Goal: Transaction & Acquisition: Subscribe to service/newsletter

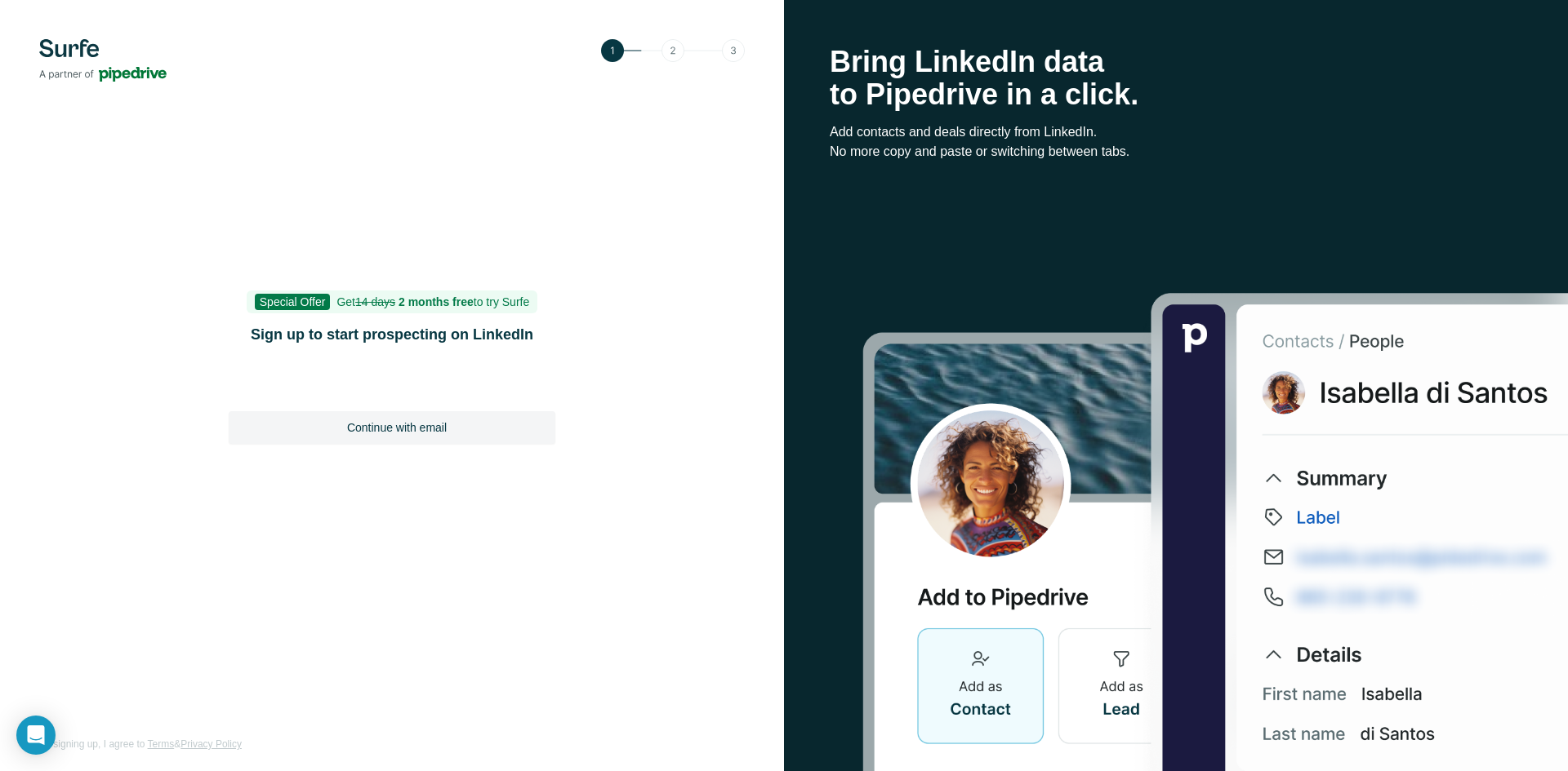
drag, startPoint x: 492, startPoint y: 416, endPoint x: 514, endPoint y: 517, distance: 103.4
click at [492, 416] on div "Continue with email" at bounding box center [392, 428] width 327 height 33
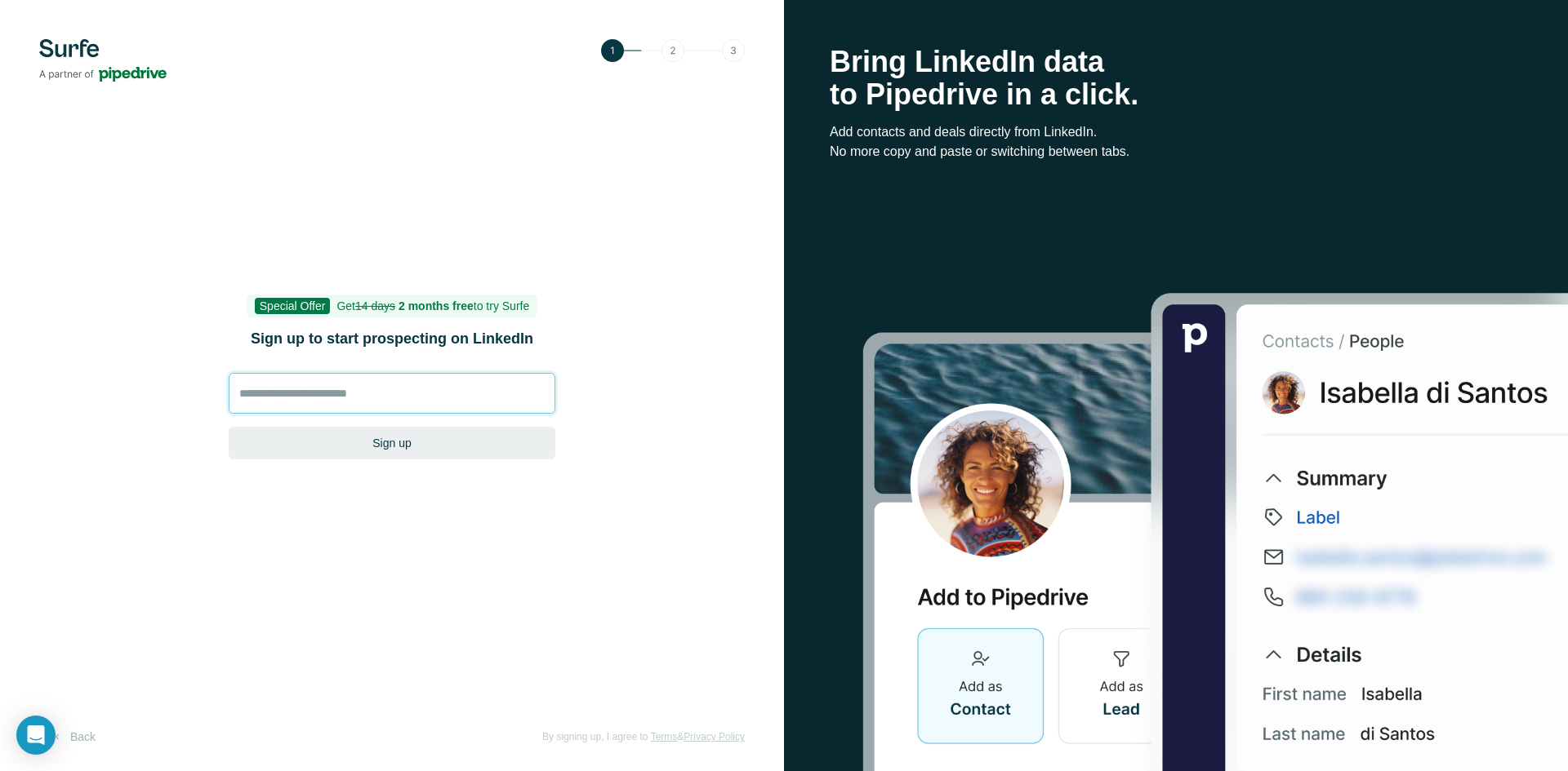
click at [334, 397] on input at bounding box center [392, 394] width 327 height 41
click at [330, 375] on input at bounding box center [392, 394] width 327 height 41
click at [328, 395] on input at bounding box center [392, 394] width 327 height 41
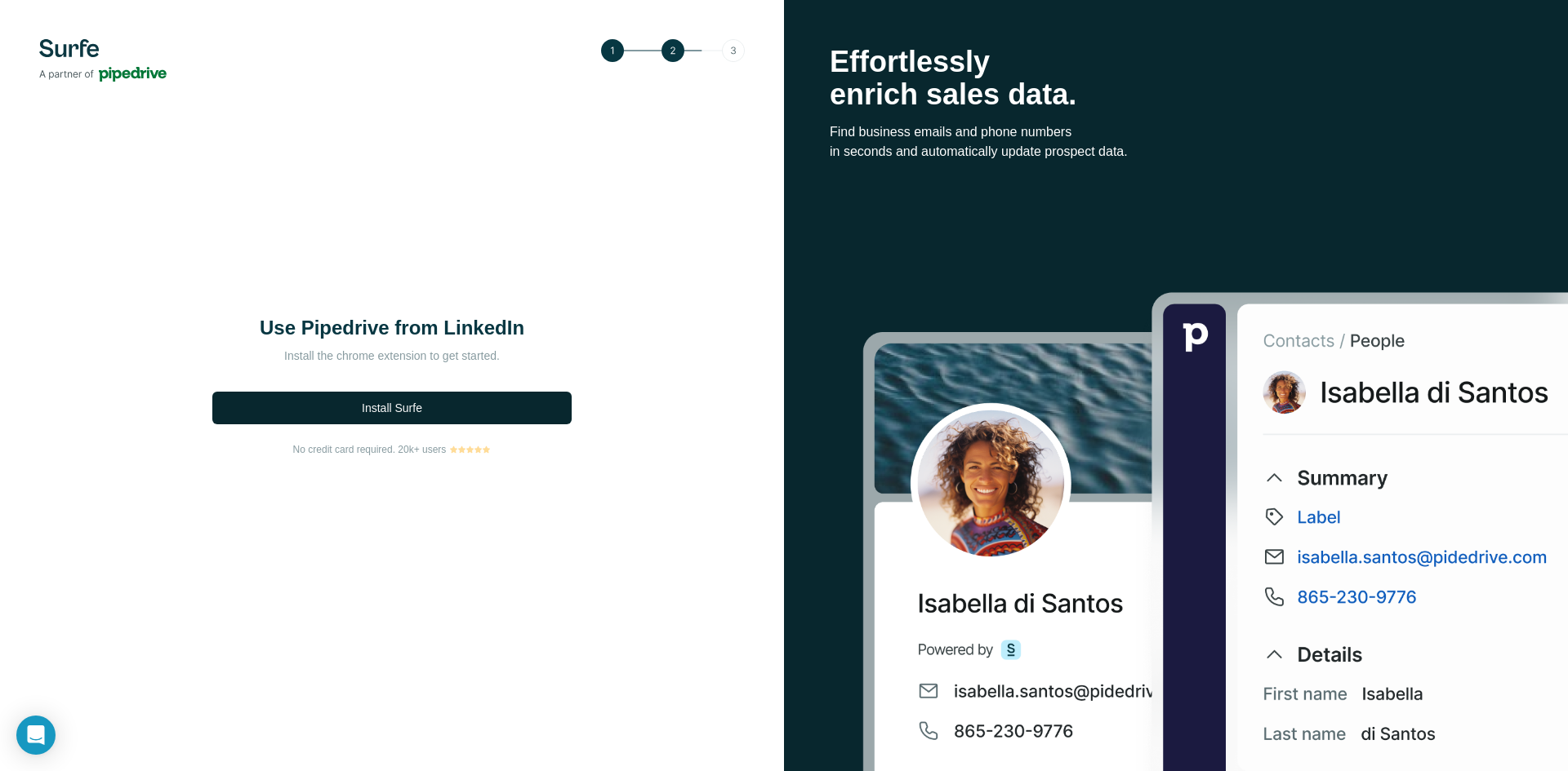
click at [394, 416] on span "Install Surfe" at bounding box center [392, 408] width 60 height 16
